Goal: Ask a question

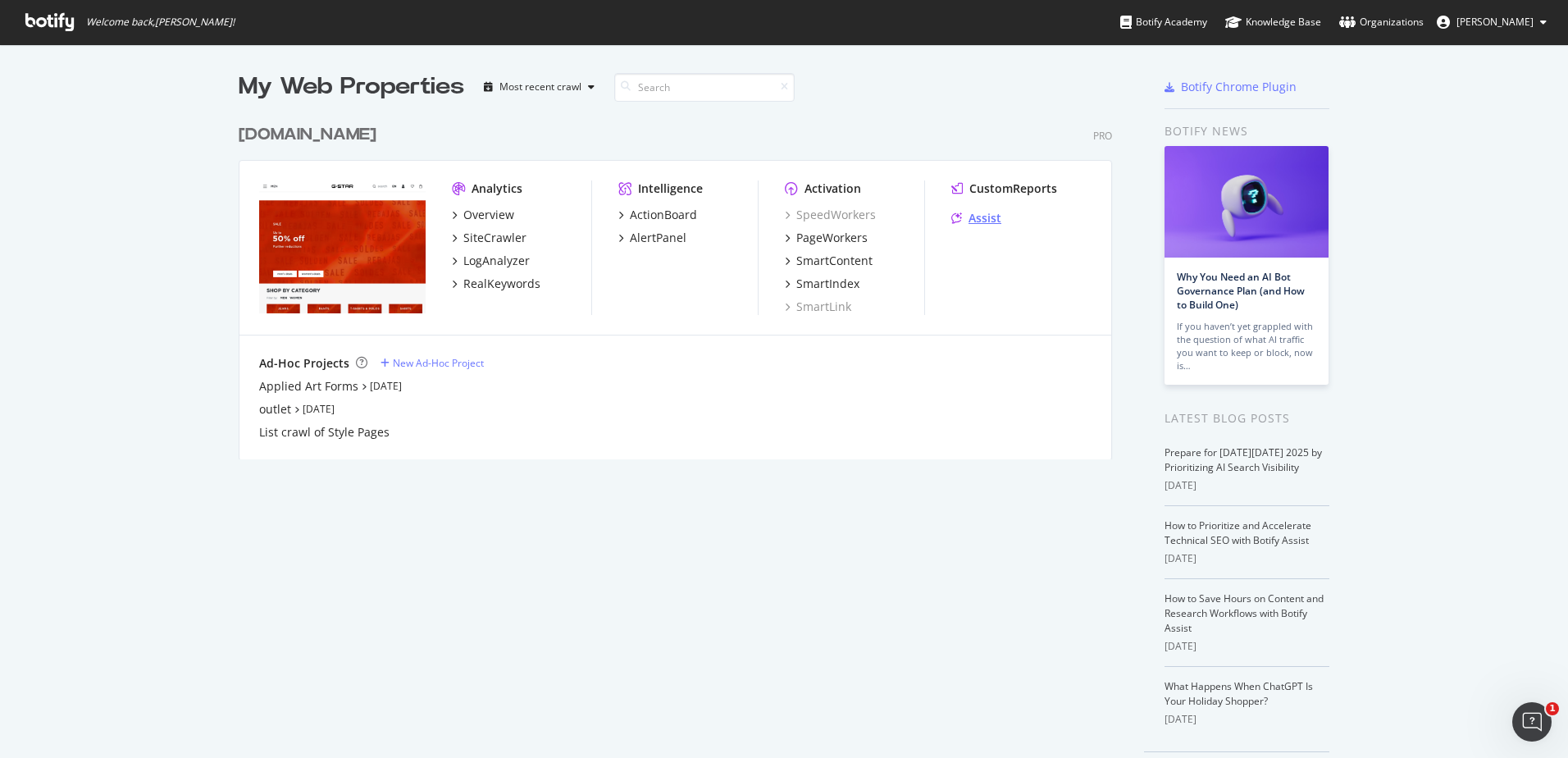
click at [976, 210] on div "Assist" at bounding box center [984, 218] width 32 height 17
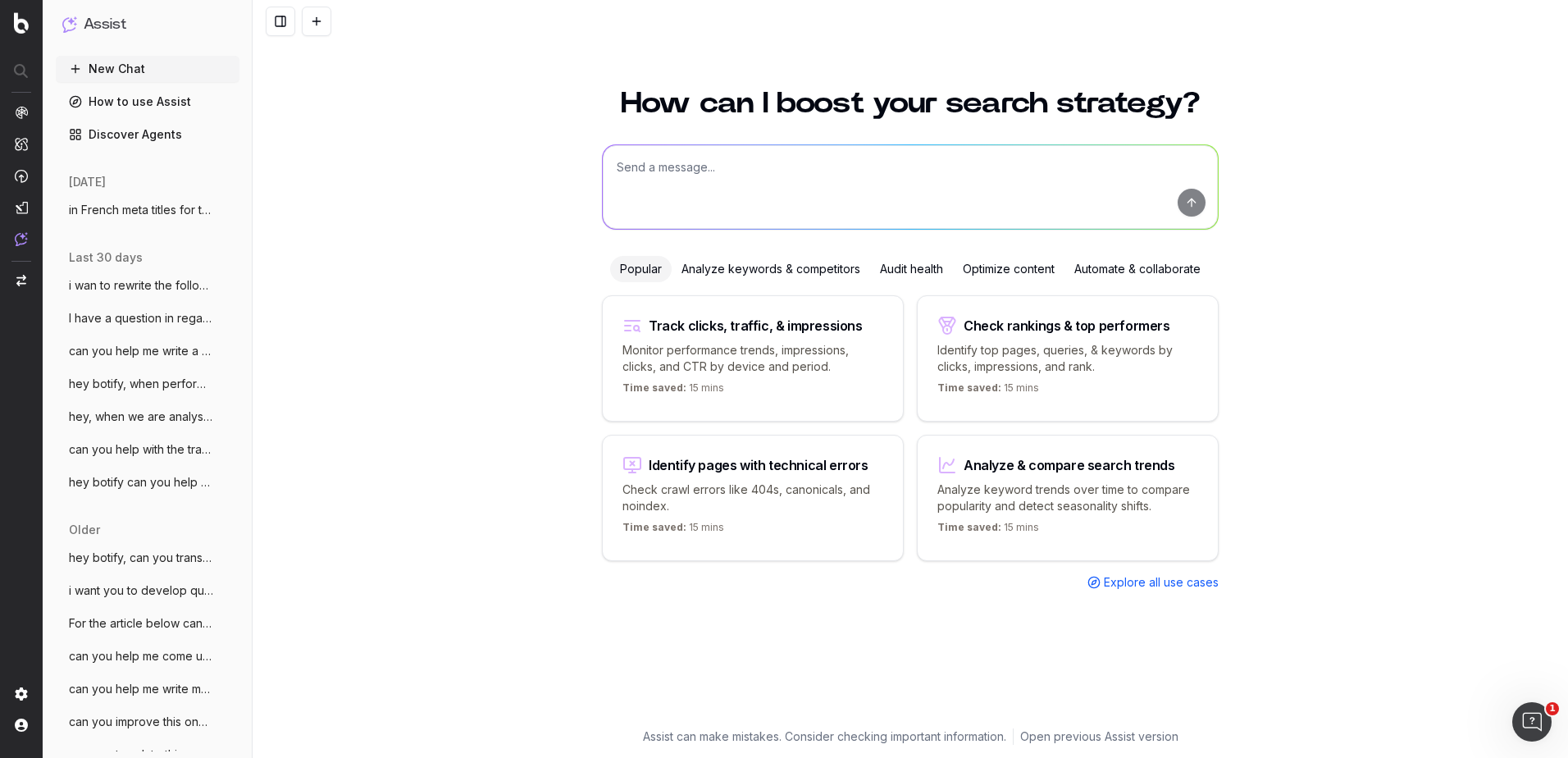
click at [683, 189] on textarea at bounding box center [911, 187] width 615 height 83
type textarea "a"
type textarea "can you find and give me articles from different companies on [DATE][DATE]"
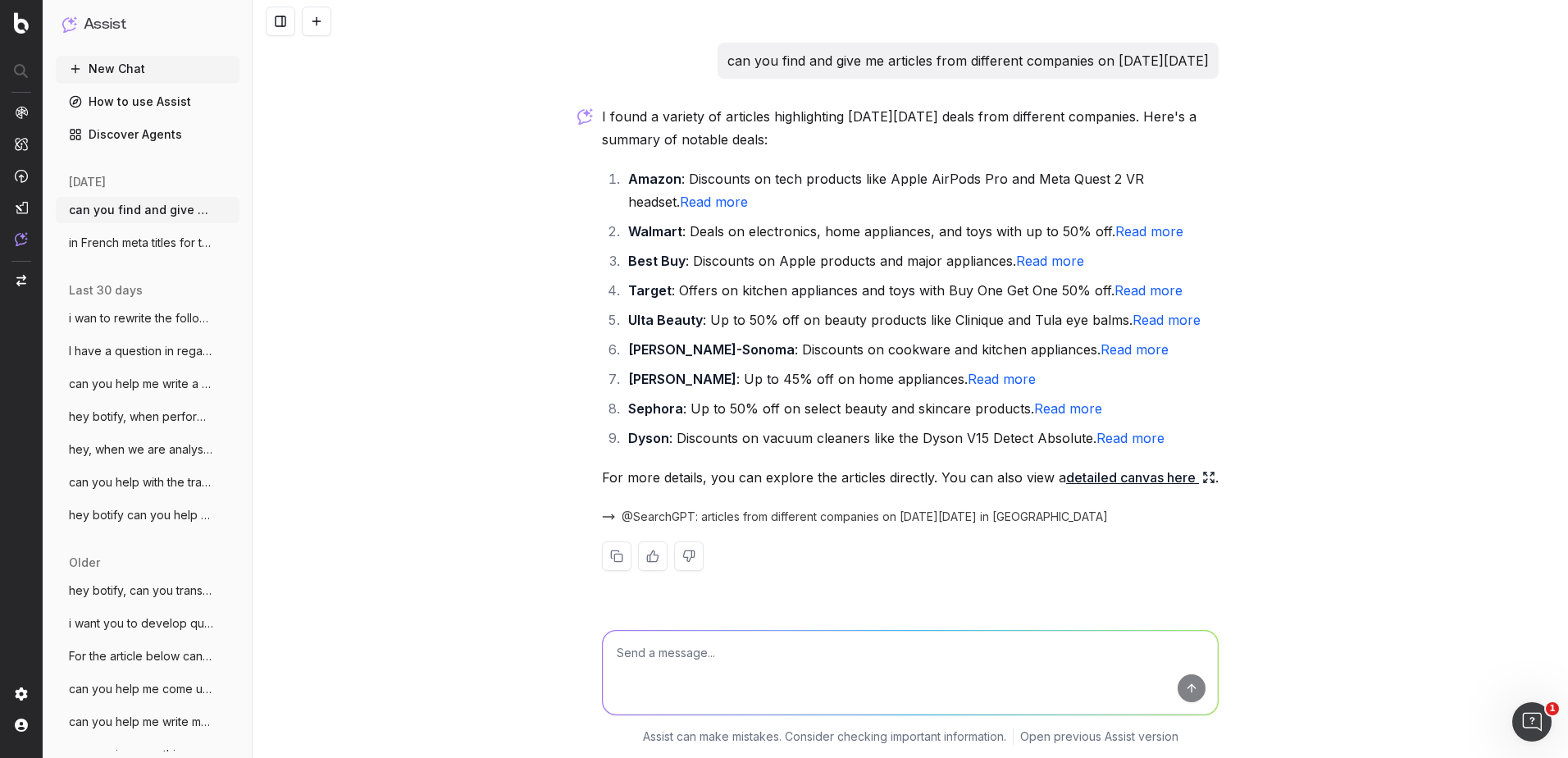
click at [1139, 438] on link "Read more" at bounding box center [1131, 437] width 68 height 17
click at [739, 665] on textarea at bounding box center [911, 672] width 615 height 83
type textarea "maybe try to find some of clothing and fashion brands"
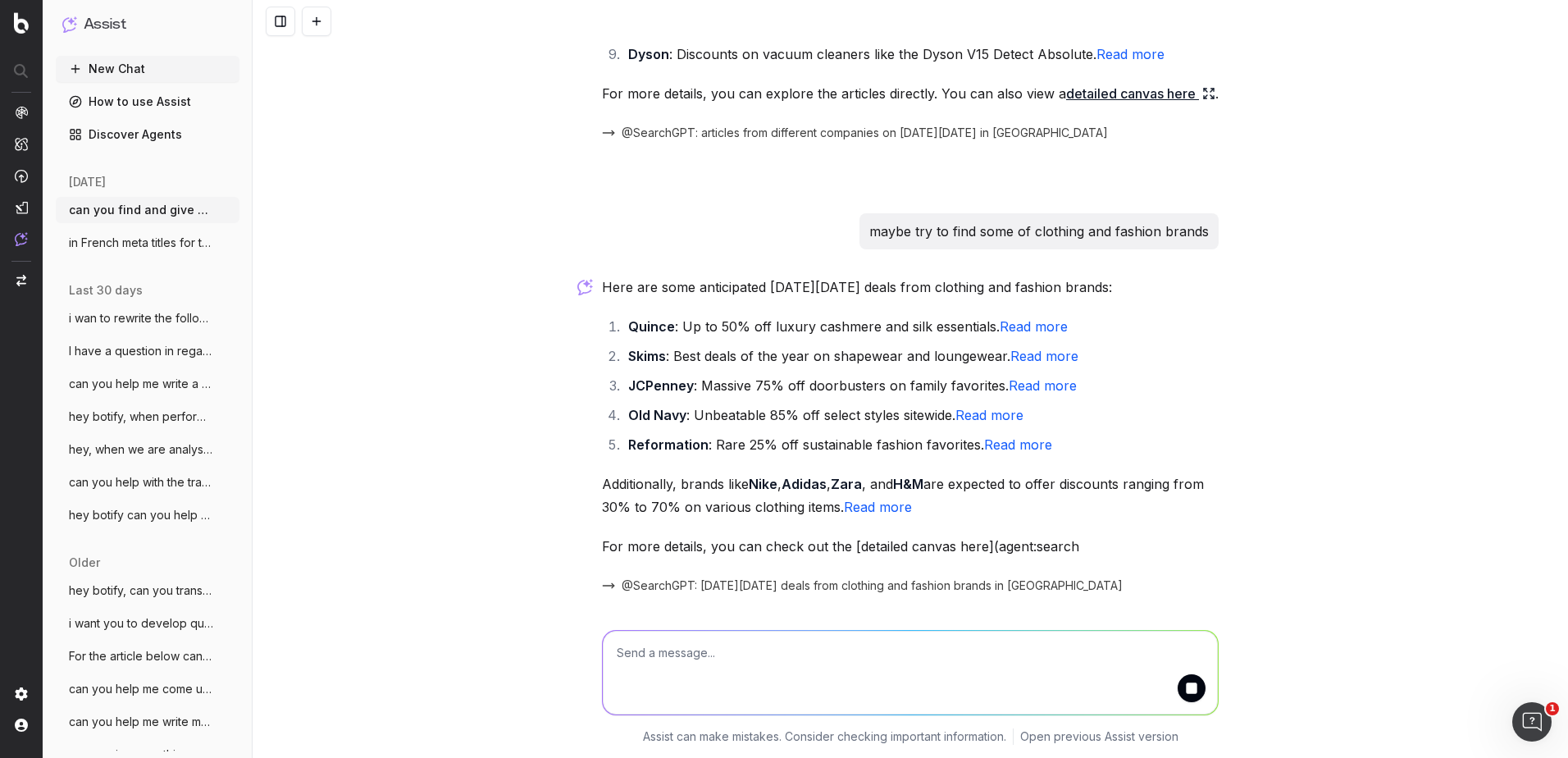
scroll to position [440, 0]
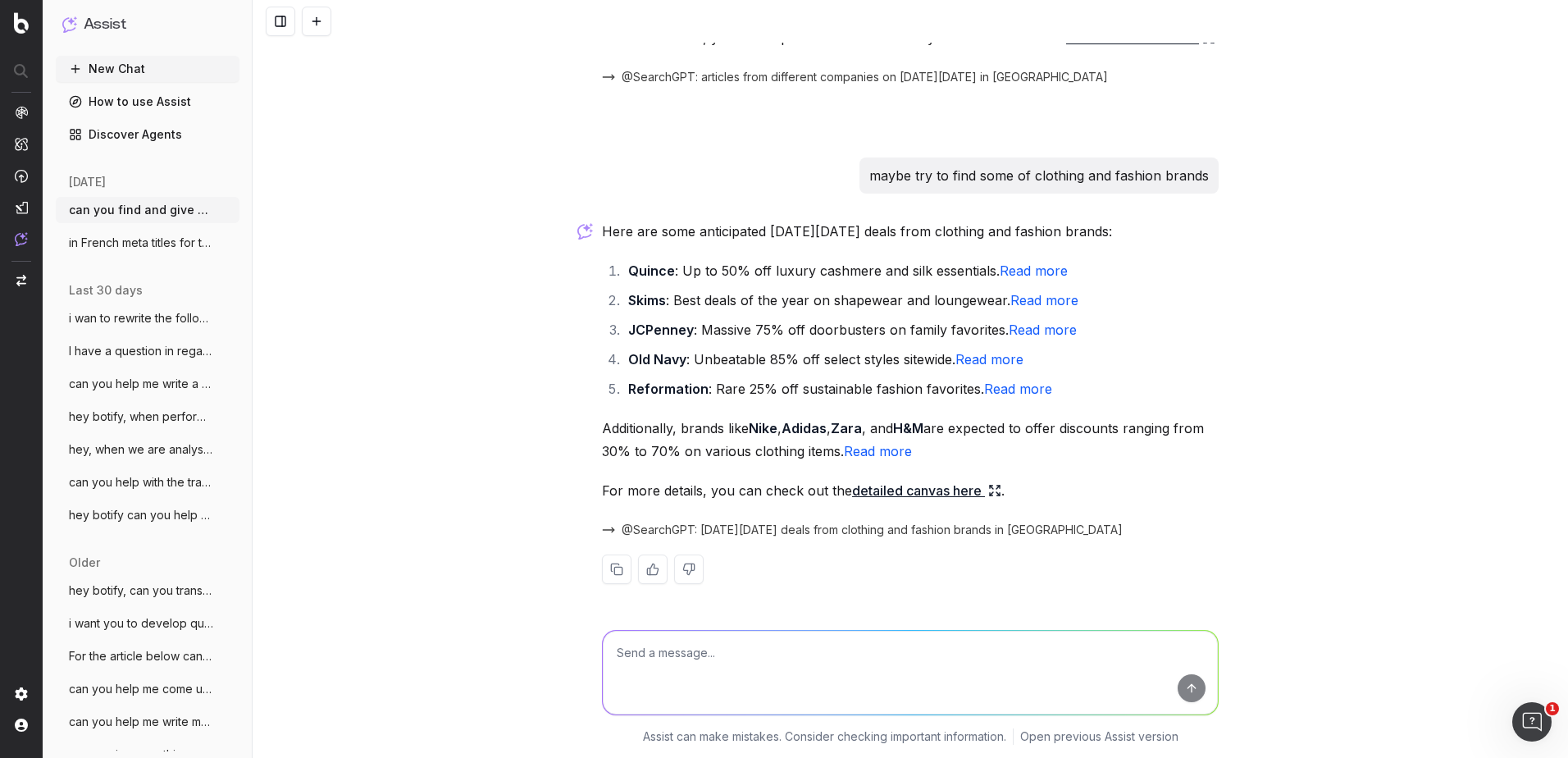
click at [741, 678] on textarea at bounding box center [911, 672] width 615 height 83
type textarea "no i want you to find blogs written by different companies on the topic of [DAT…"
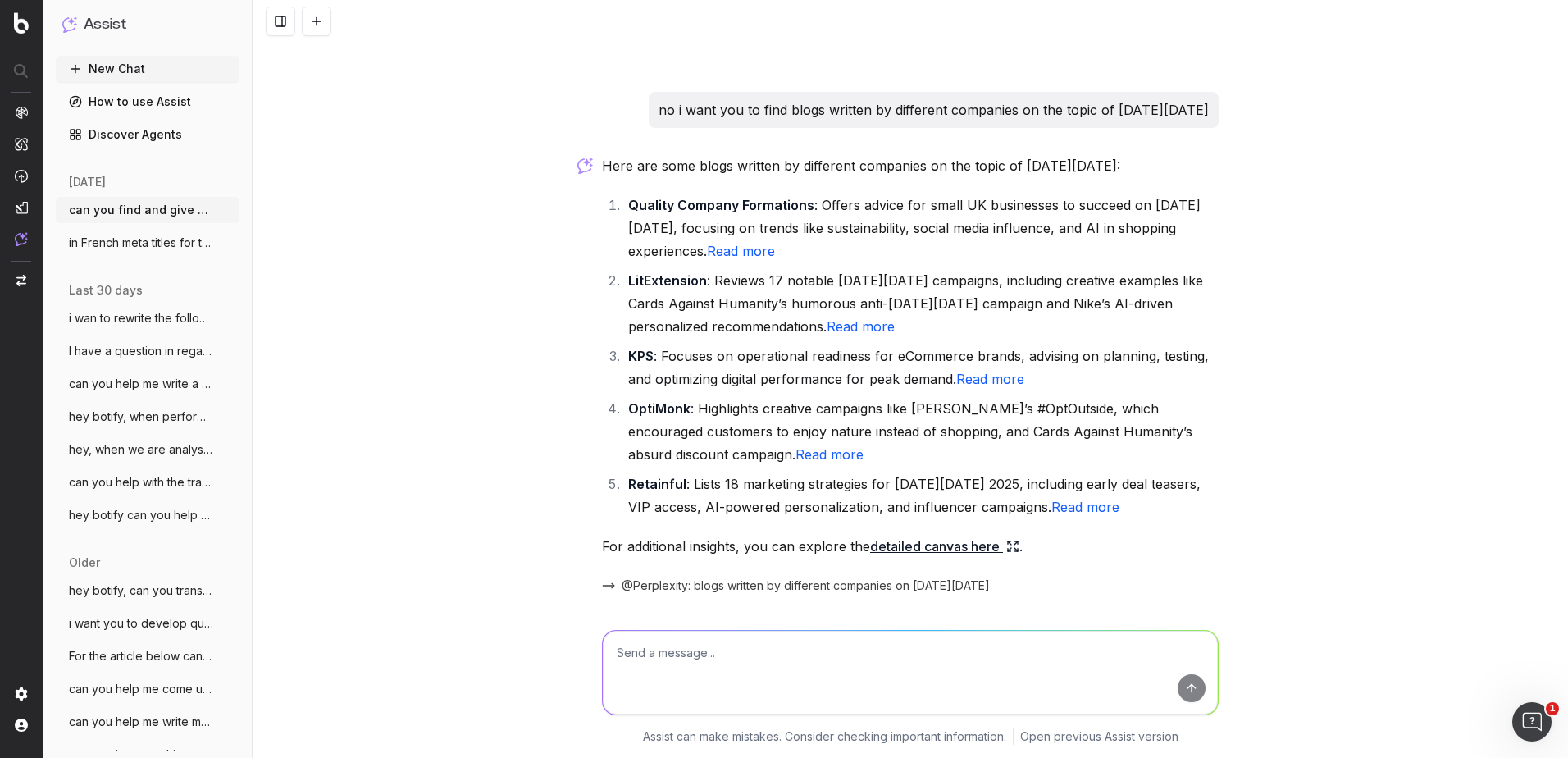
scroll to position [1013, 0]
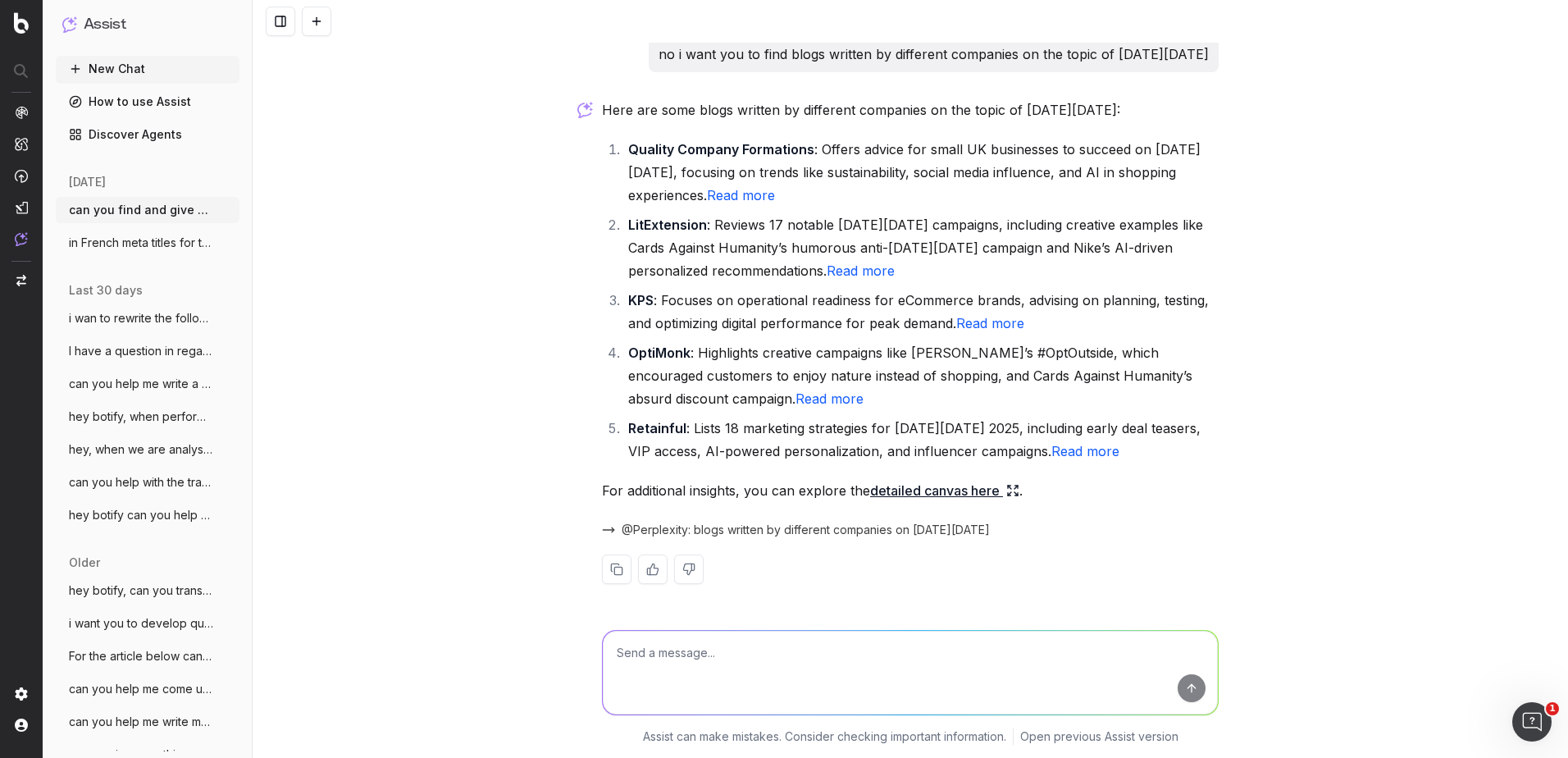
click at [796, 398] on link "Read more" at bounding box center [830, 398] width 68 height 17
click at [872, 273] on link "Read more" at bounding box center [861, 270] width 68 height 17
